Goal: Find specific page/section: Find specific page/section

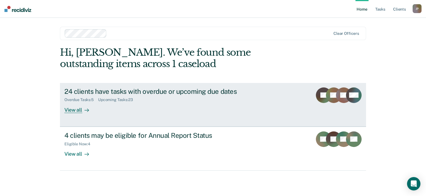
click at [243, 94] on div "24 clients have tasks with overdue or upcoming due dates" at bounding box center [162, 91] width 196 height 8
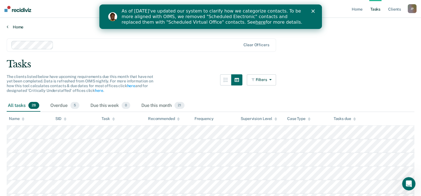
click at [17, 25] on link "Home" at bounding box center [211, 27] width 408 height 5
